Goal: Task Accomplishment & Management: Use online tool/utility

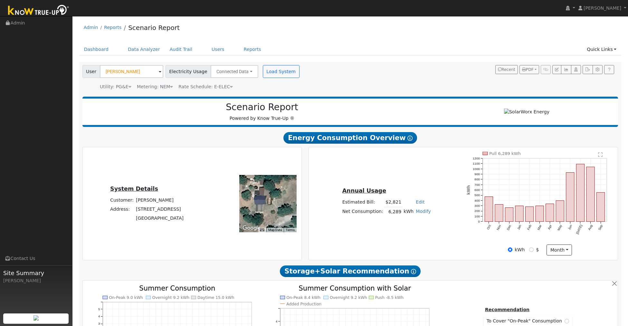
scroll to position [40, 0]
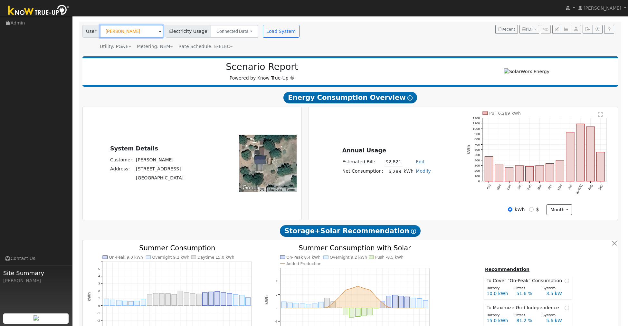
click at [133, 31] on input "[PERSON_NAME]" at bounding box center [131, 31] width 63 height 13
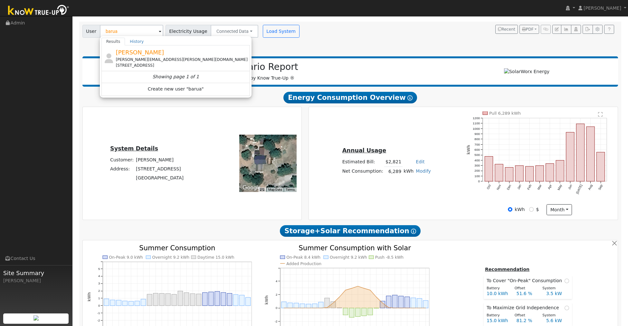
drag, startPoint x: 143, startPoint y: 54, endPoint x: 148, endPoint y: 53, distance: 5.2
click at [143, 54] on span "[PERSON_NAME]" at bounding box center [140, 52] width 48 height 7
type input "[PERSON_NAME]"
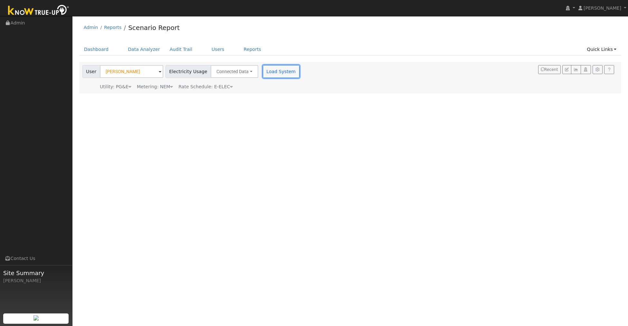
click at [274, 70] on button "Load System" at bounding box center [281, 71] width 37 height 13
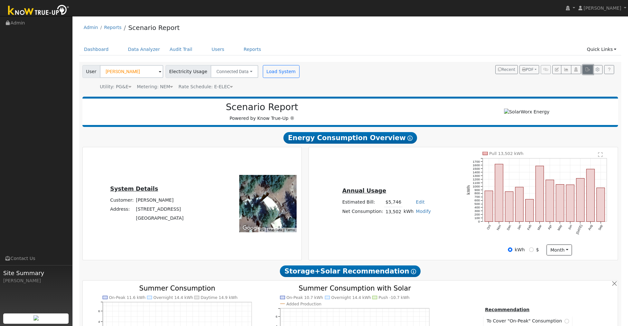
click at [586, 69] on icon "button" at bounding box center [587, 70] width 5 height 4
click at [587, 67] on button "button" at bounding box center [588, 69] width 10 height 9
click at [585, 69] on icon "button" at bounding box center [587, 70] width 5 height 4
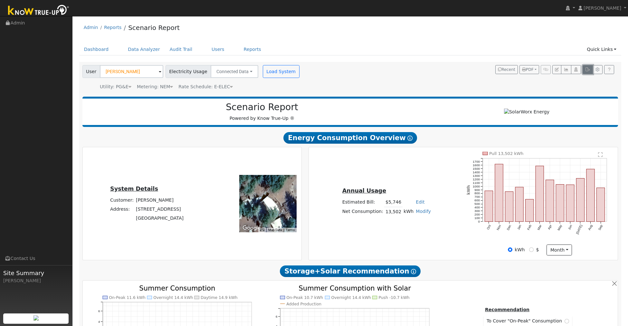
click at [585, 69] on icon "button" at bounding box center [587, 70] width 5 height 4
click at [585, 70] on icon "button" at bounding box center [587, 70] width 5 height 4
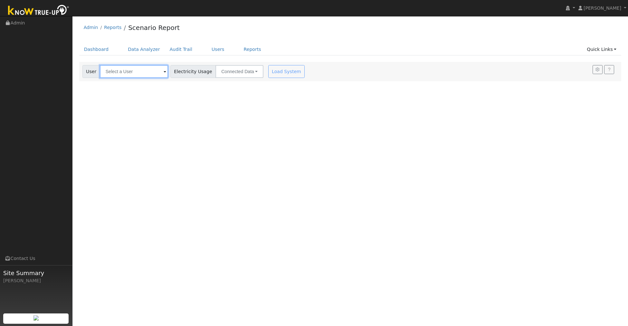
click at [144, 67] on input "text" at bounding box center [134, 71] width 68 height 13
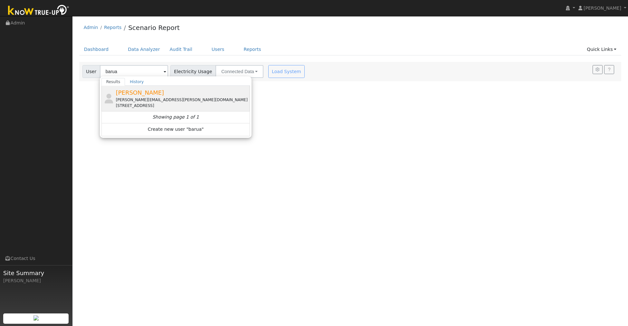
click at [149, 101] on div "[PERSON_NAME][EMAIL_ADDRESS][PERSON_NAME][DOMAIN_NAME]" at bounding box center [182, 100] width 133 height 6
type input "[PERSON_NAME]"
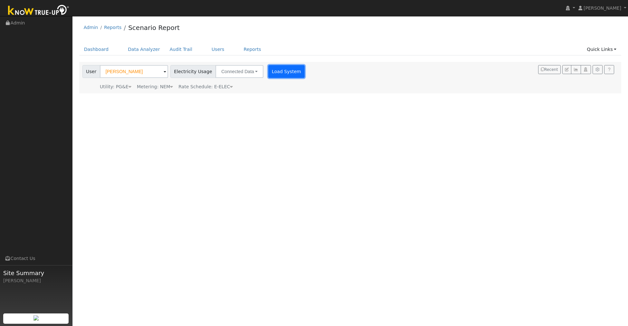
click at [283, 75] on button "Load System" at bounding box center [286, 71] width 37 height 13
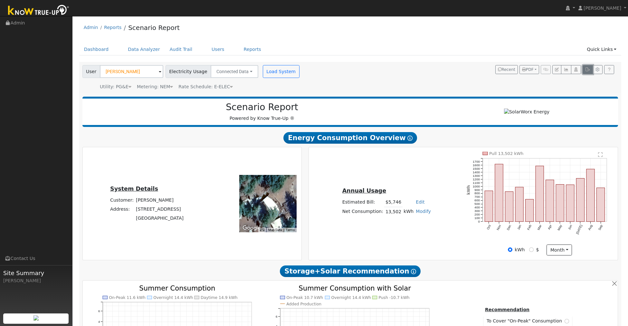
click at [586, 69] on icon "button" at bounding box center [587, 70] width 5 height 4
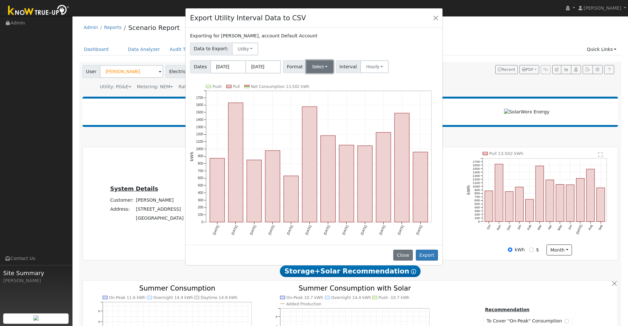
click at [321, 67] on button "Select" at bounding box center [319, 66] width 27 height 13
click at [320, 81] on link "Generic" at bounding box center [328, 80] width 46 height 9
click at [429, 257] on button "Export" at bounding box center [427, 255] width 22 height 11
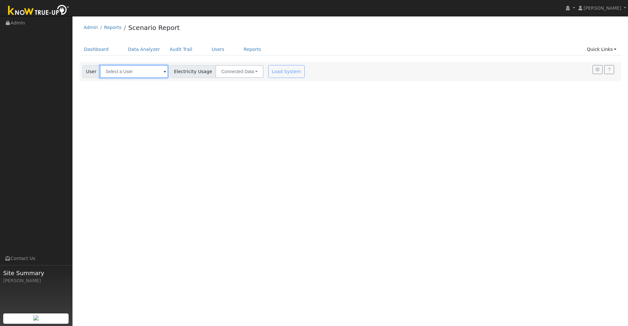
click at [137, 68] on input "text" at bounding box center [134, 71] width 68 height 13
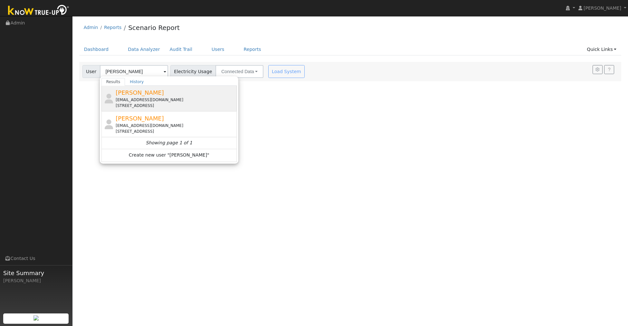
click at [139, 92] on span "[PERSON_NAME]" at bounding box center [140, 92] width 48 height 7
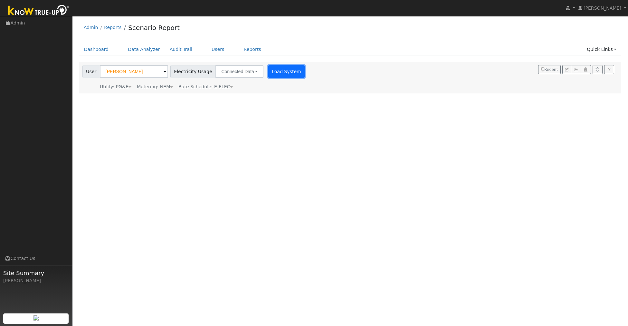
click at [286, 69] on button "Load System" at bounding box center [286, 71] width 37 height 13
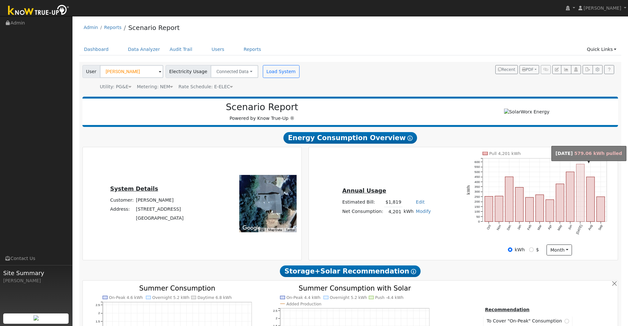
click at [580, 209] on rect "onclick=""" at bounding box center [580, 192] width 8 height 57
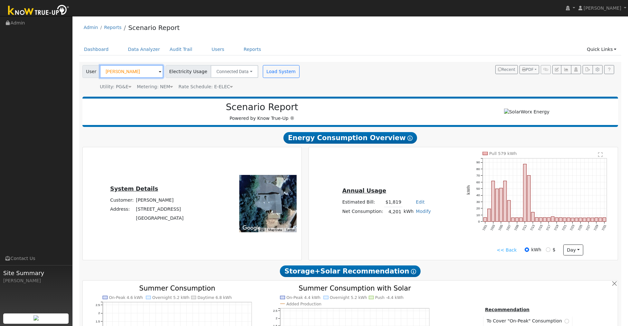
click at [150, 72] on input "Olga Bergelson" at bounding box center [131, 71] width 63 height 13
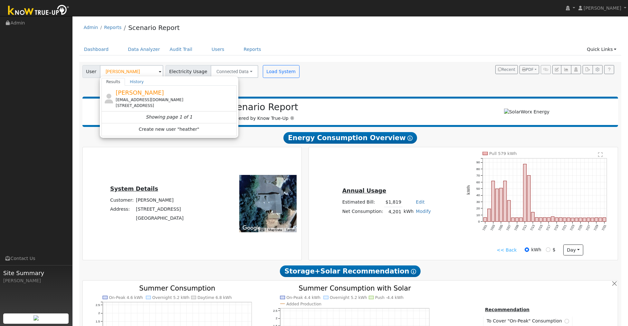
click at [157, 94] on span "[PERSON_NAME]" at bounding box center [140, 92] width 48 height 7
type input "[PERSON_NAME]"
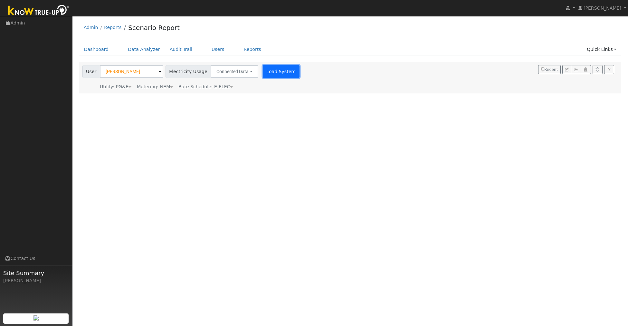
click at [270, 71] on button "Load System" at bounding box center [281, 71] width 37 height 13
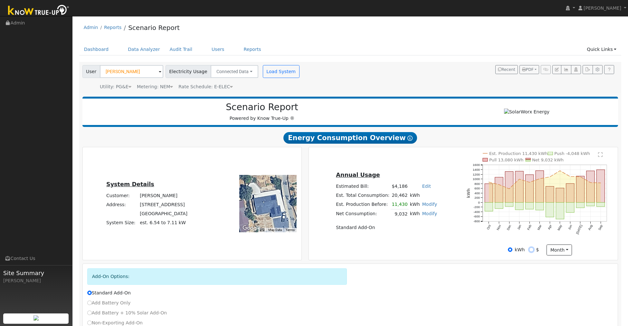
click at [531, 249] on input "$" at bounding box center [531, 249] width 5 height 5
radio input "true"
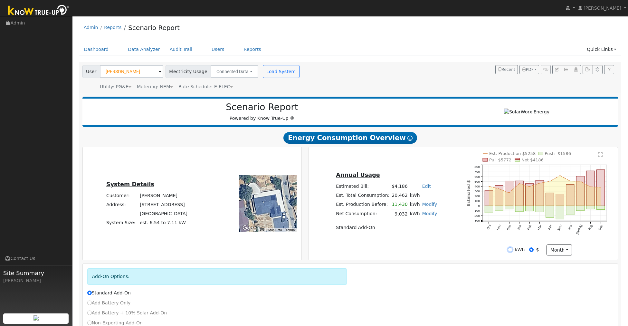
drag, startPoint x: 512, startPoint y: 249, endPoint x: 507, endPoint y: 249, distance: 5.2
click at [512, 249] on input "kWh" at bounding box center [510, 249] width 5 height 5
radio input "true"
radio input "false"
